Goal: Information Seeking & Learning: Learn about a topic

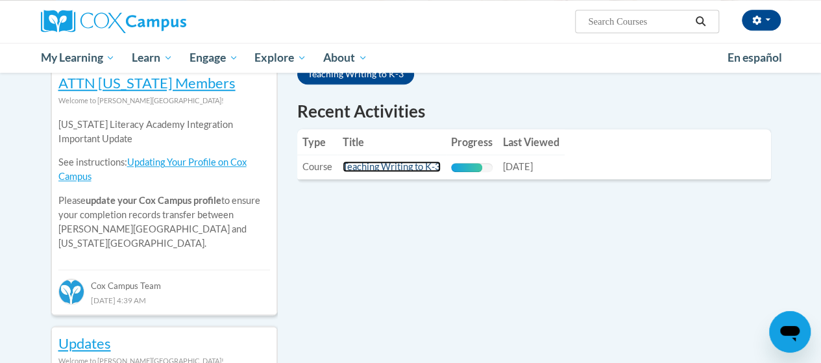
click at [401, 161] on link "Teaching Writing to K-3" at bounding box center [392, 166] width 98 height 11
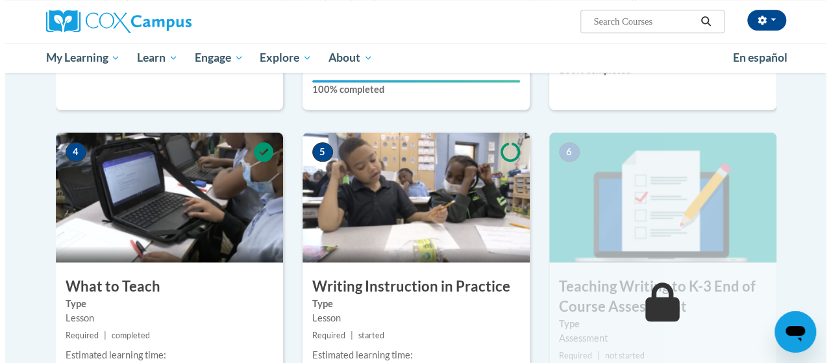
scroll to position [714, 0]
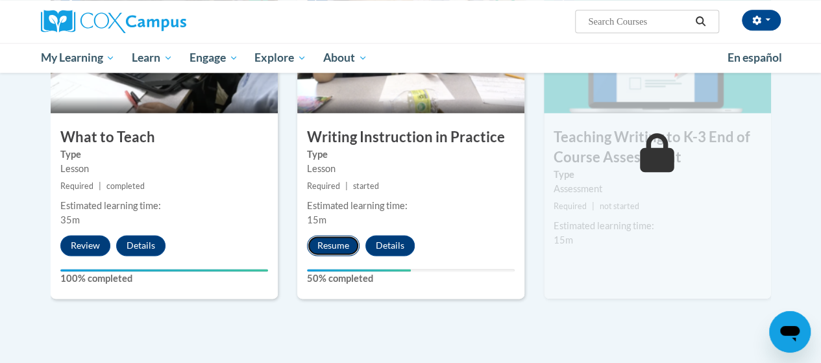
click at [334, 250] on button "Resume" at bounding box center [333, 245] width 53 height 21
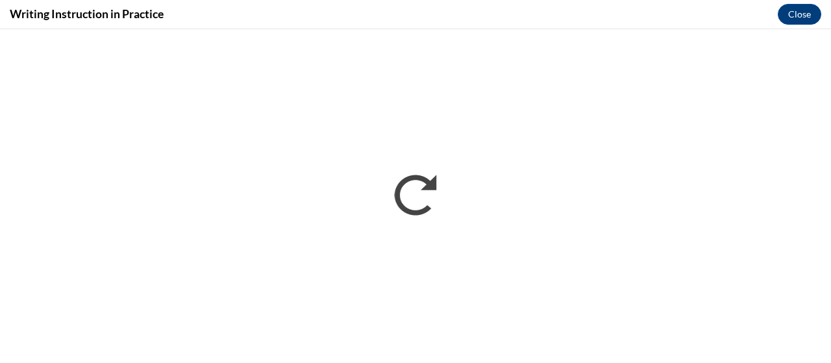
scroll to position [0, 0]
